Goal: Information Seeking & Learning: Learn about a topic

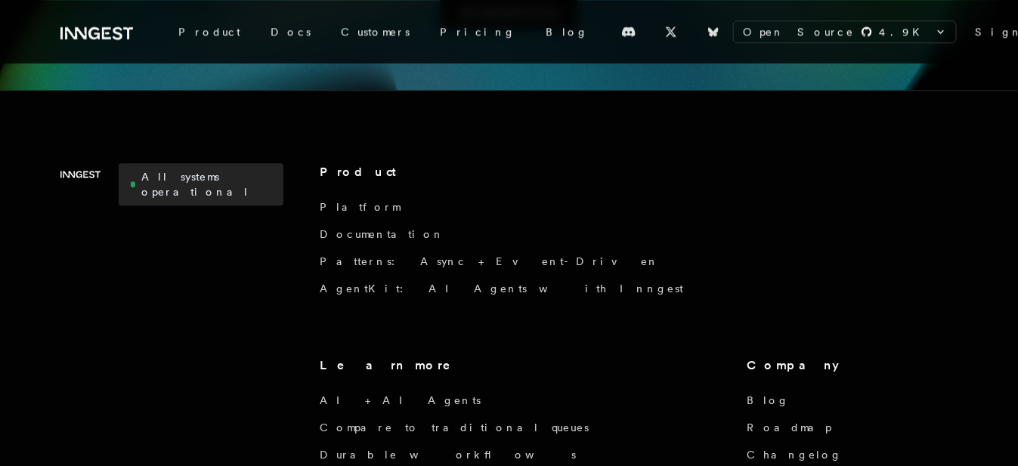
scroll to position [1209, 0]
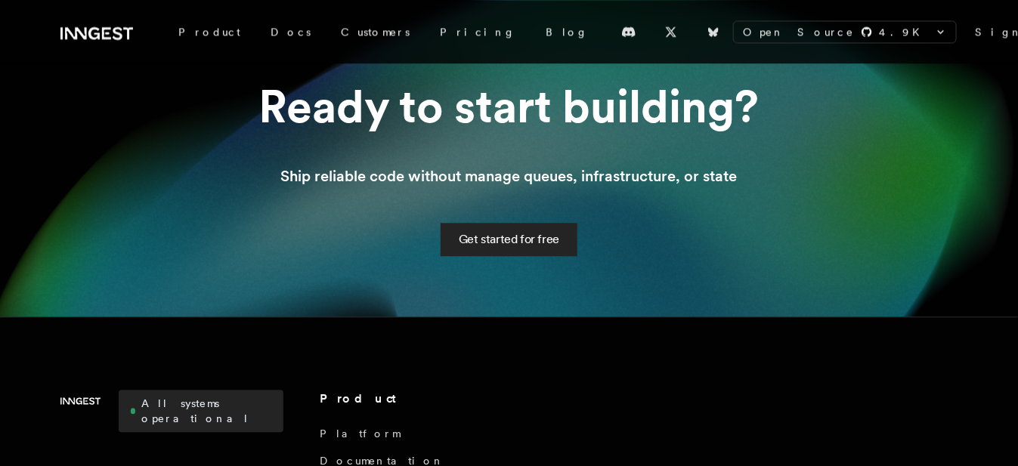
click at [543, 244] on link "Get started for free" at bounding box center [509, 239] width 137 height 33
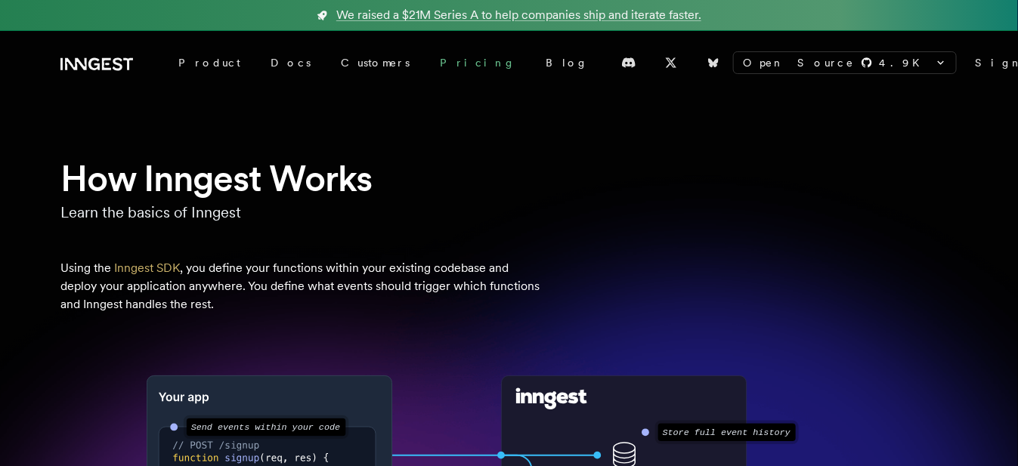
click at [425, 66] on link "Pricing" at bounding box center [478, 62] width 106 height 27
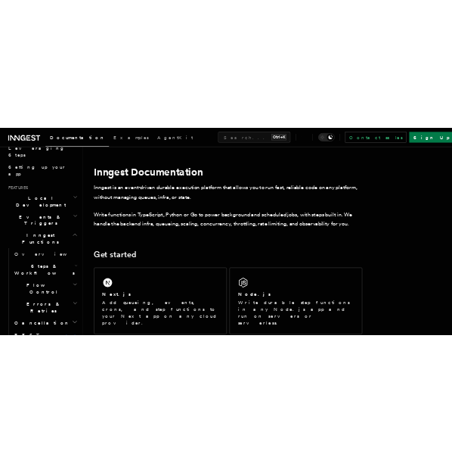
scroll to position [227, 0]
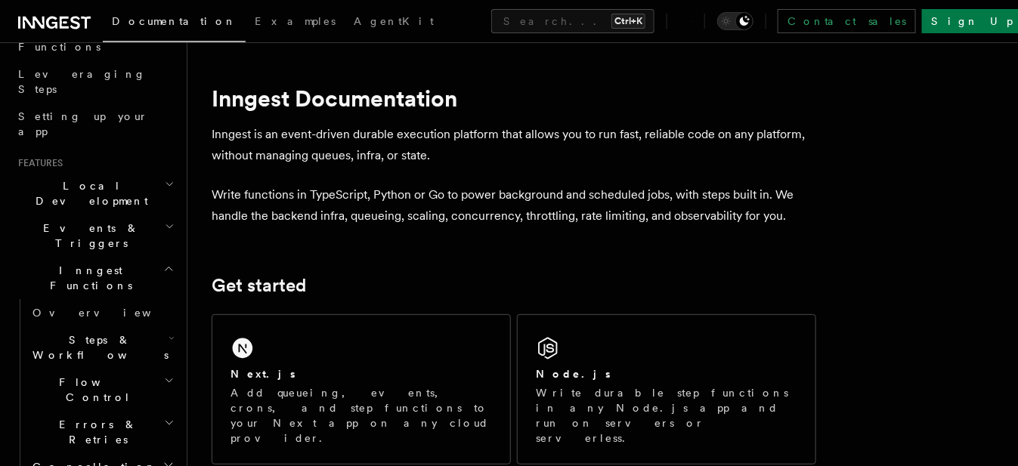
click at [103, 178] on span "Local Development" at bounding box center [88, 193] width 153 height 30
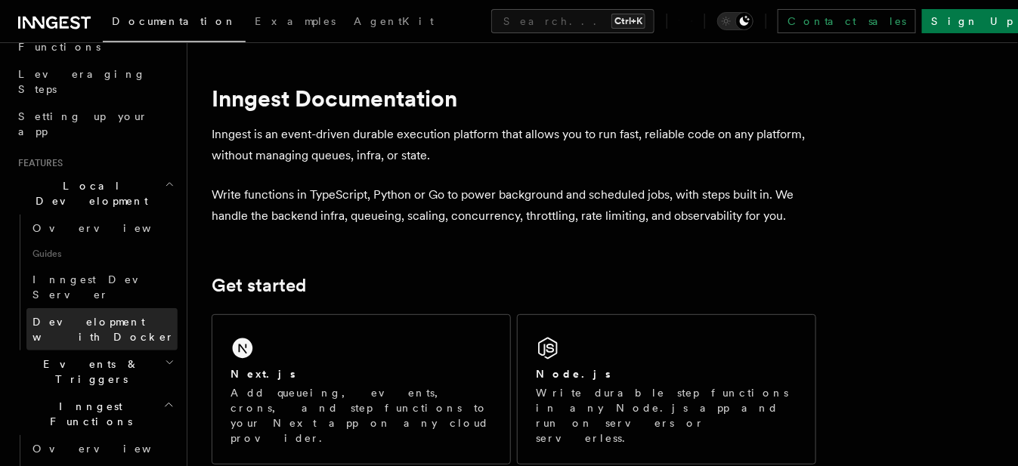
click at [119, 316] on span "Development with Docker" at bounding box center [103, 329] width 142 height 27
